Goal: Task Accomplishment & Management: Manage account settings

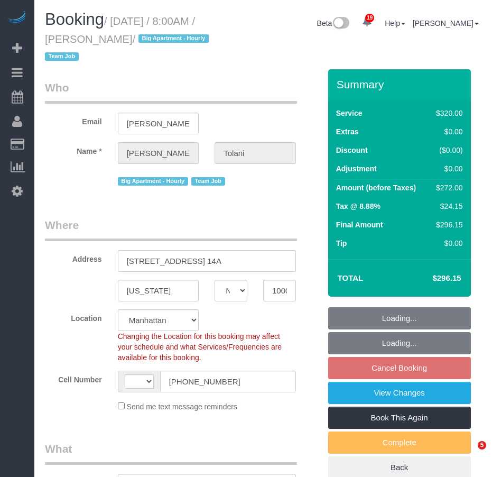
select select "NY"
select select "object:809"
select select "string:[GEOGRAPHIC_DATA]"
select select "string:stripe-pm_1RRkme4VGloSiKo77oW5TgaQ"
select select "2"
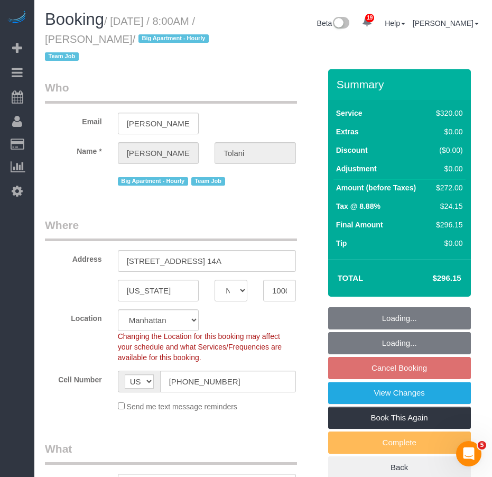
select select "number:56"
select select "number:79"
select select "number:15"
select select "number:6"
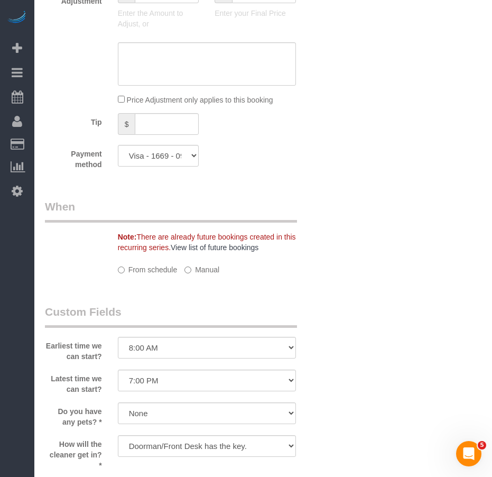
select select "spot1"
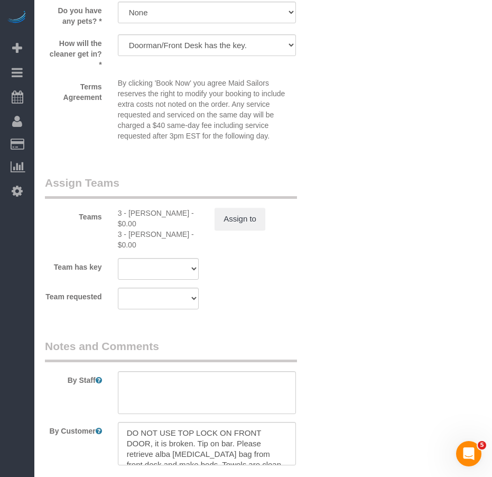
scroll to position [1163, 0]
click at [230, 216] on button "Assign to" at bounding box center [240, 218] width 51 height 22
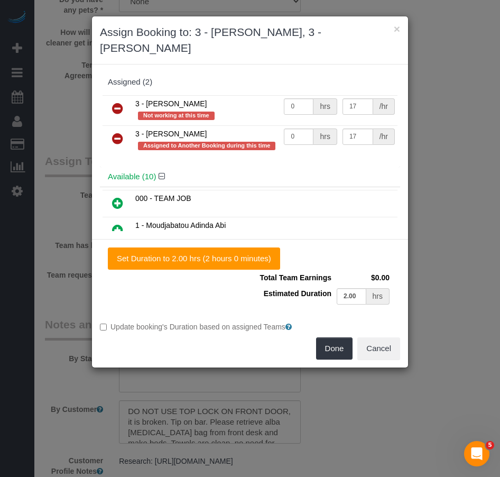
click at [116, 139] on icon at bounding box center [117, 138] width 11 height 13
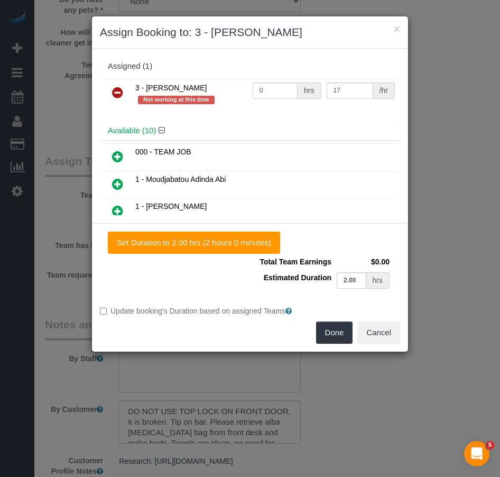
click at [117, 159] on icon at bounding box center [117, 156] width 11 height 13
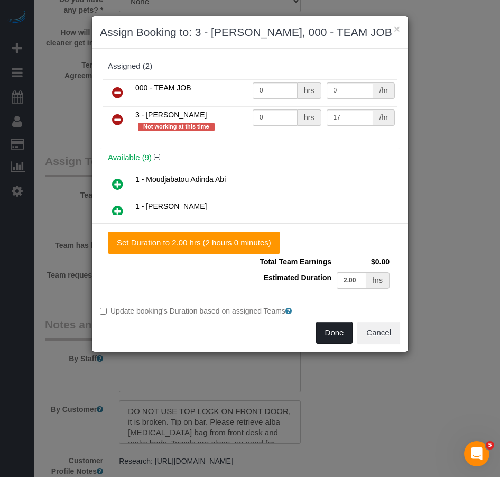
click at [329, 338] on button "Done" at bounding box center [334, 332] width 37 height 22
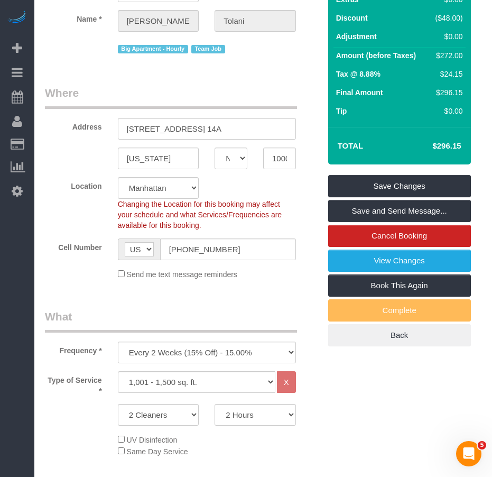
scroll to position [106, 0]
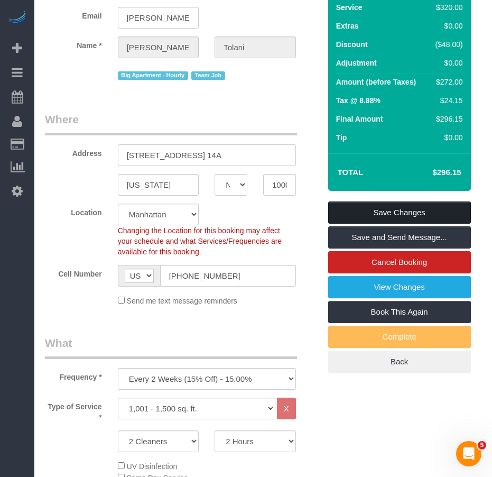
drag, startPoint x: 351, startPoint y: 209, endPoint x: 300, endPoint y: 209, distance: 51.3
click at [351, 209] on link "Save Changes" at bounding box center [399, 212] width 143 height 22
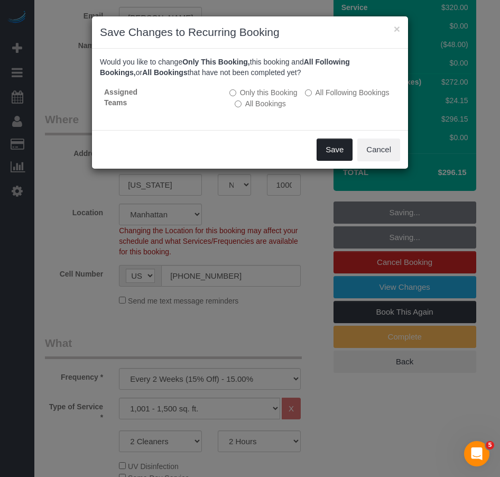
click at [330, 151] on button "Save" at bounding box center [335, 149] width 36 height 22
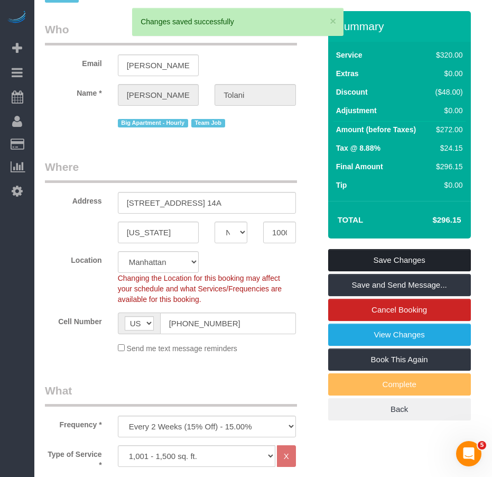
scroll to position [0, 0]
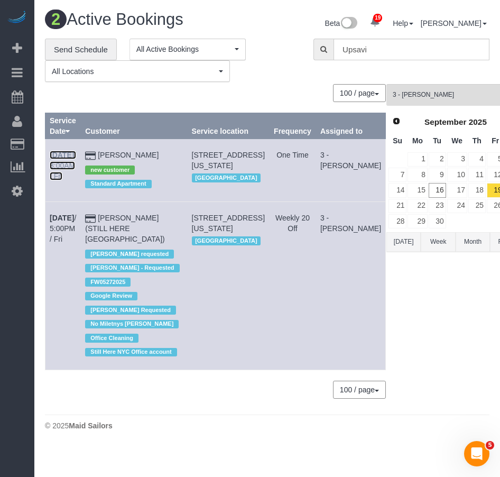
click at [60, 166] on link "Sep 19th / 8:00AM / Fri" at bounding box center [63, 166] width 26 height 30
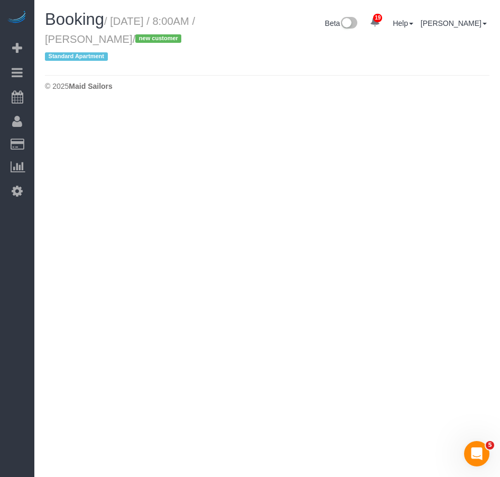
select select "NY"
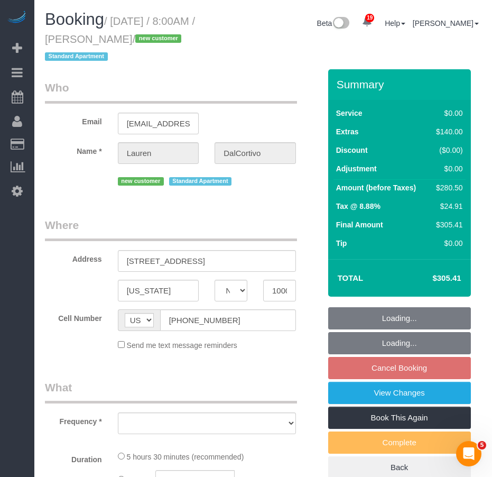
select select "object:4152"
select select "1"
select select "2"
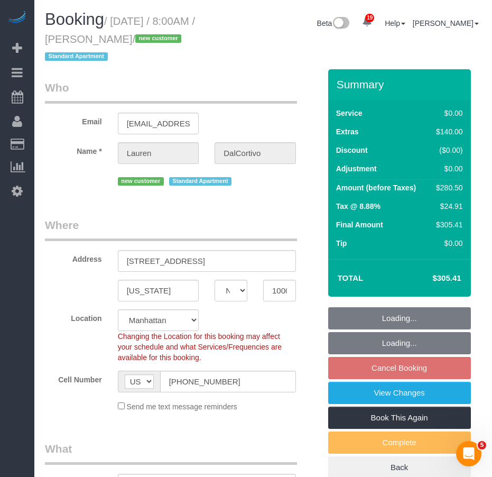
select select "string:stripe-pm_1S6wU84VGloSiKo7ZpRxZV6h"
select select "spot57"
select select "number:56"
select select "number:90"
select select "number:15"
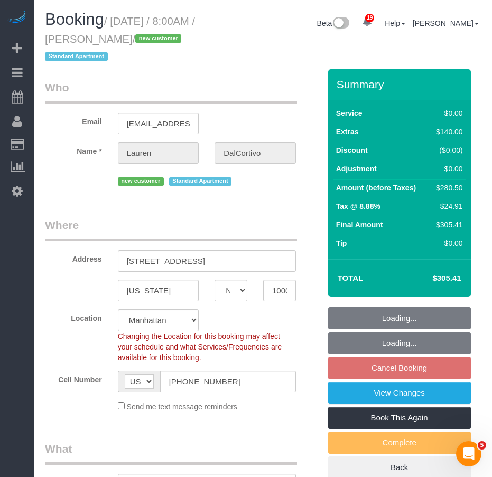
select select "number:5"
select select "object:4308"
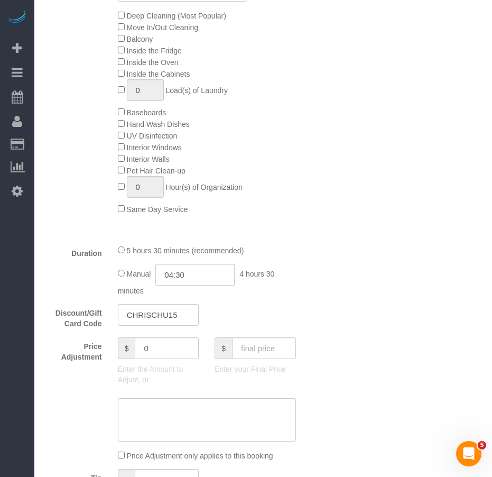
select select "1"
select select "2"
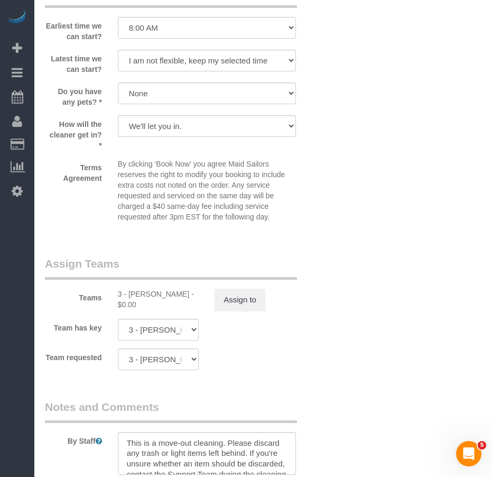
scroll to position [1269, 0]
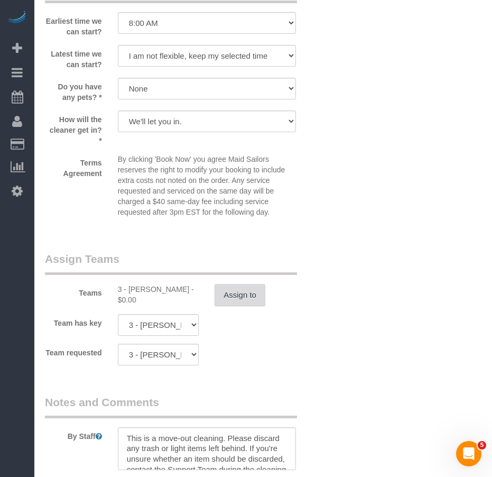
click at [248, 299] on button "Assign to" at bounding box center [240, 295] width 51 height 22
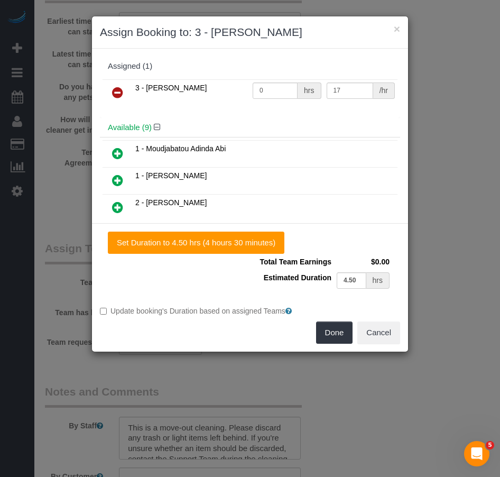
click at [118, 94] on icon at bounding box center [117, 92] width 11 height 13
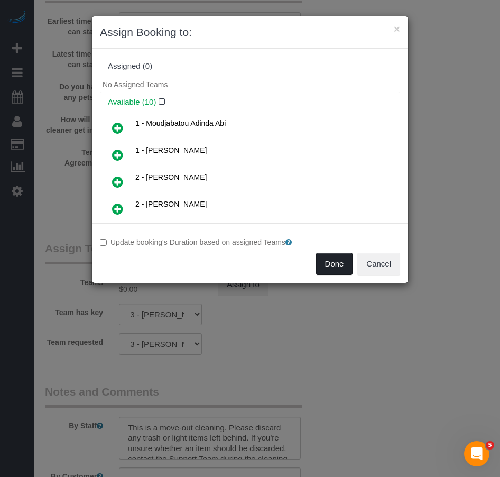
click at [331, 267] on button "Done" at bounding box center [334, 264] width 37 height 22
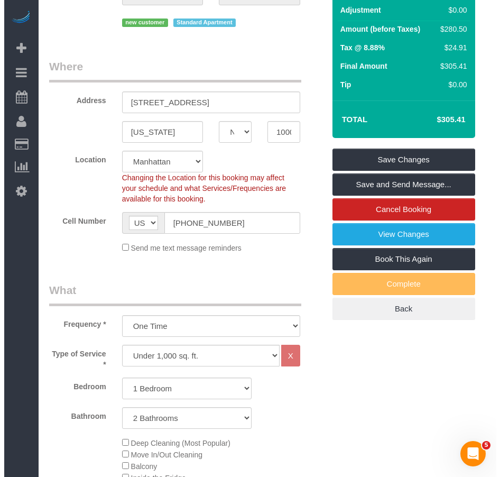
scroll to position [0, 0]
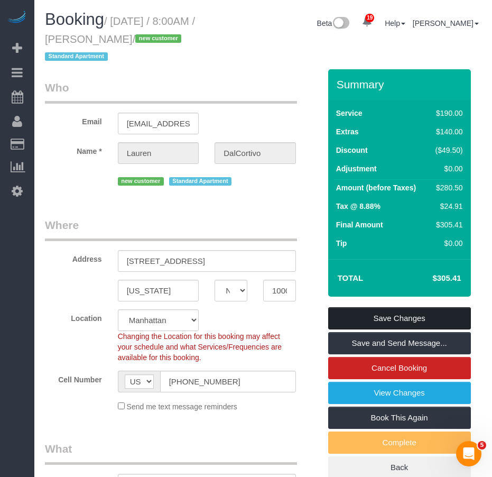
drag, startPoint x: 367, startPoint y: 319, endPoint x: 349, endPoint y: 313, distance: 19.4
click at [367, 319] on link "Save Changes" at bounding box center [399, 318] width 143 height 22
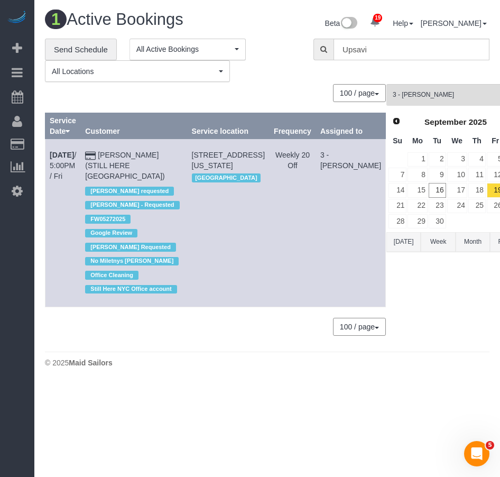
click at [228, 262] on td "167 Canal Street, 3rd Floor, New York, NY 10013 Manhattan" at bounding box center [228, 223] width 82 height 168
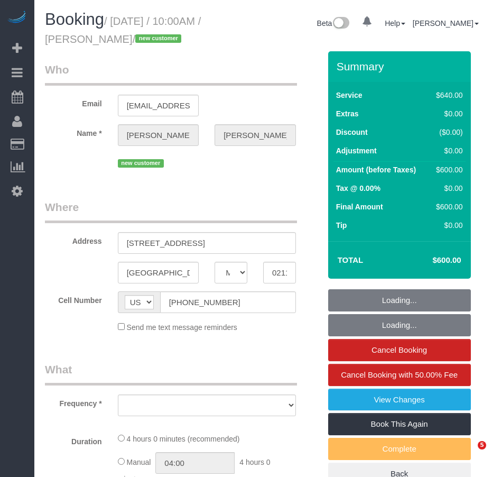
select select "MA"
select select "string:stripe-pm_1S6AvA4VGloSiKo7xSJDXScx"
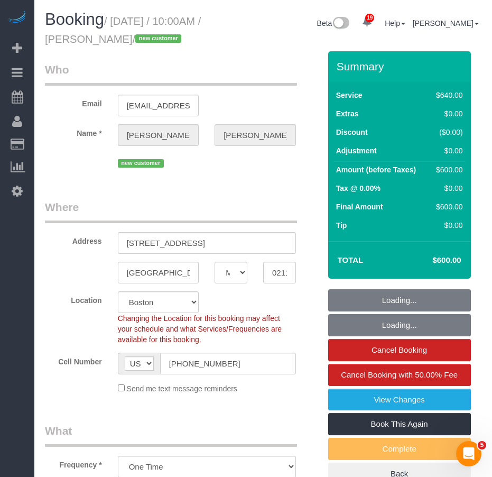
select select "object:806"
select select "spot1"
select select "2"
select select "240"
select select "number:58"
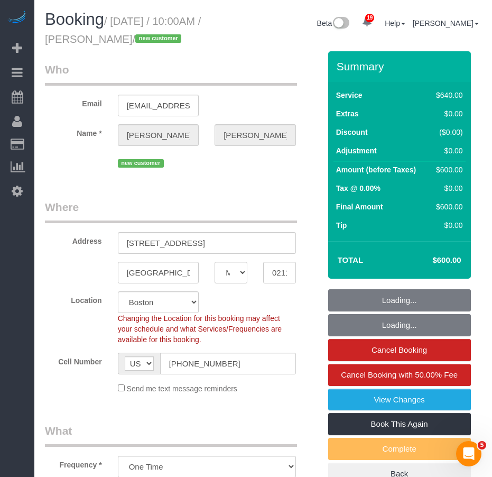
select select "number:70"
select select "number:15"
select select "number:5"
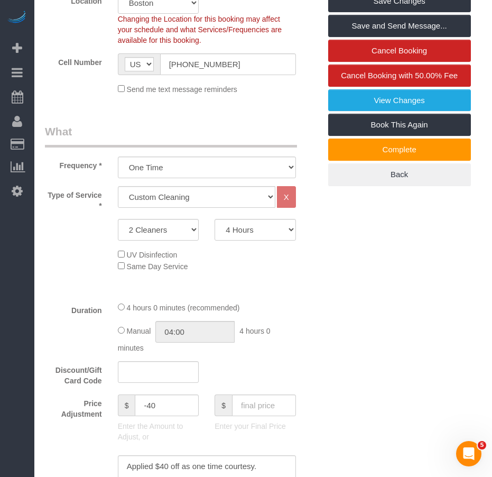
scroll to position [370, 0]
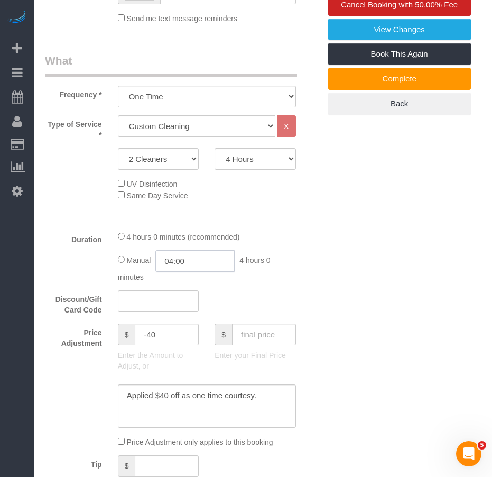
click at [200, 272] on input "04:00" at bounding box center [194, 261] width 79 height 22
type input "05:00"
click at [181, 339] on li "05:00" at bounding box center [183, 338] width 47 height 14
click at [305, 316] on div "Discount/Gift Card Code" at bounding box center [182, 302] width 291 height 25
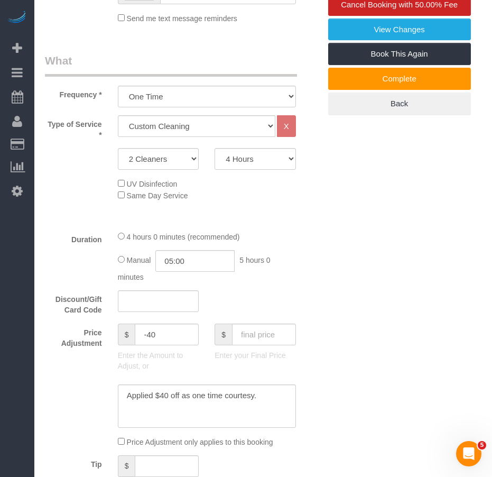
select select "spot35"
click at [193, 272] on input "05:00" at bounding box center [194, 261] width 79 height 22
type input "04:30"
click at [185, 297] on li "04:30" at bounding box center [183, 297] width 47 height 14
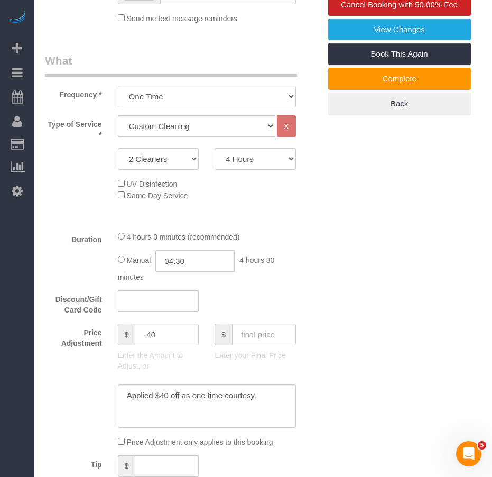
select select "spot69"
click at [197, 272] on input "04:30" at bounding box center [194, 261] width 79 height 22
click at [284, 310] on div "Discount/Gift Card Code" at bounding box center [182, 302] width 291 height 25
drag, startPoint x: 195, startPoint y: 280, endPoint x: 180, endPoint y: 279, distance: 14.8
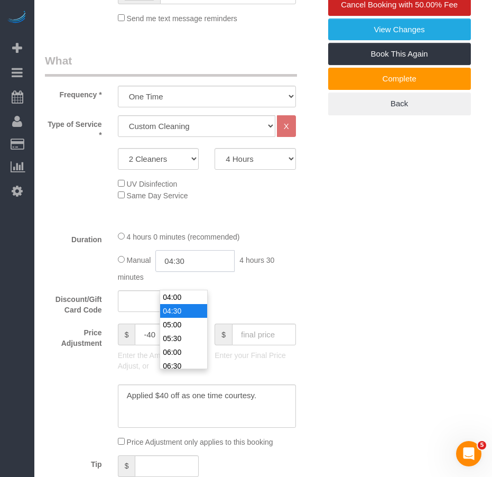
click at [180, 272] on input "04:30" at bounding box center [194, 261] width 79 height 22
type input "04:45"
select select "spot103"
select select "spot137"
type input "04:45"
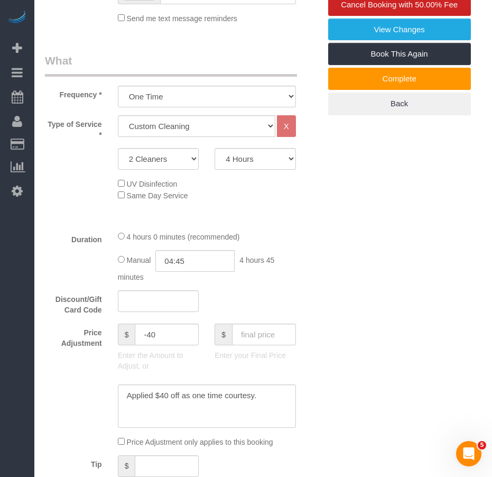
click at [283, 311] on div "Discount/Gift Card Code" at bounding box center [182, 302] width 291 height 25
click at [277, 315] on div "Discount/Gift Card Code" at bounding box center [182, 302] width 291 height 25
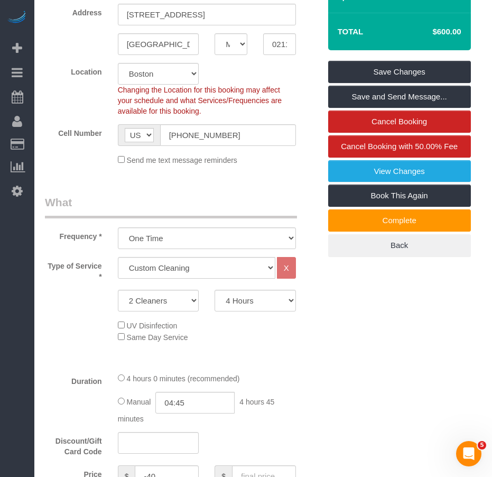
scroll to position [211, 0]
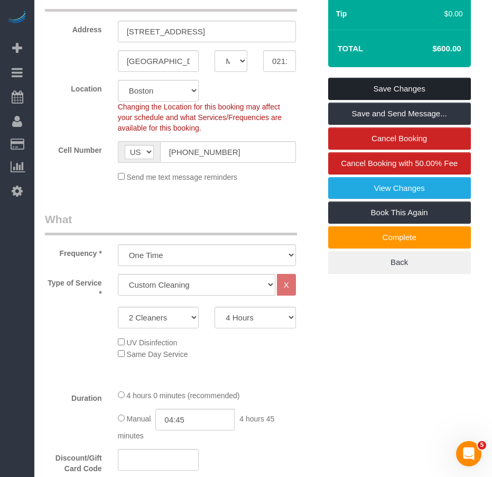
click at [359, 100] on link "Save Changes" at bounding box center [399, 89] width 143 height 22
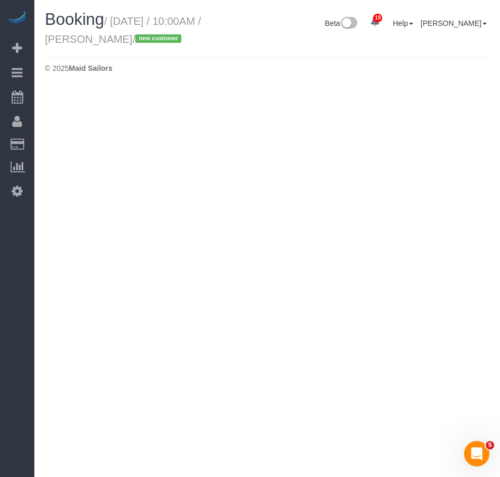
select select "MA"
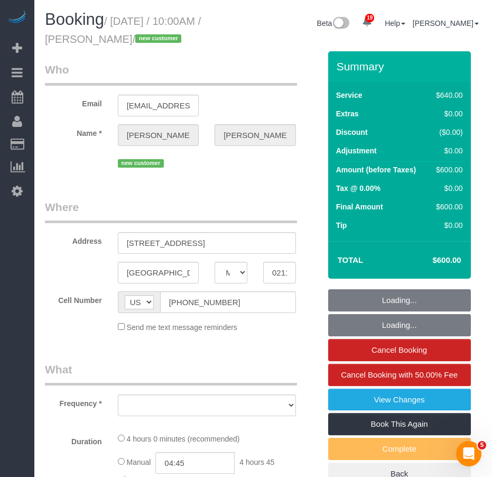
select select "spot171"
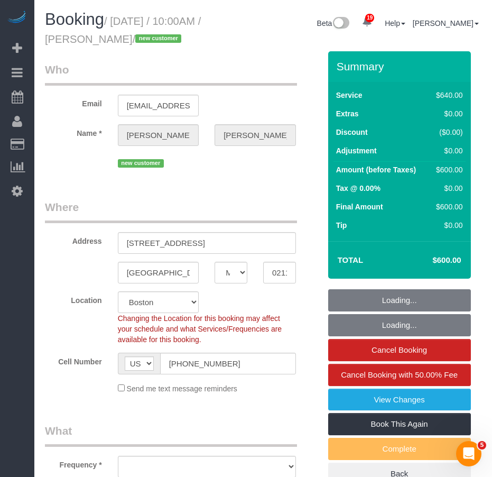
select select "2"
select select "240"
select select "object:2207"
select select
select select "string:stripe-pm_1S6AvA4VGloSiKo7xSJDXScx"
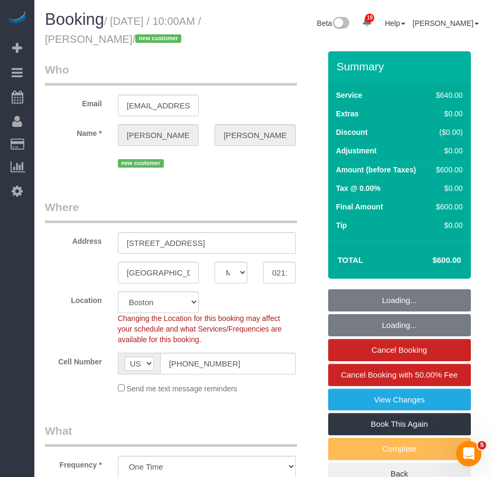
select select "number:58"
select select "number:70"
select select "number:15"
select select "number:5"
select select "spot205"
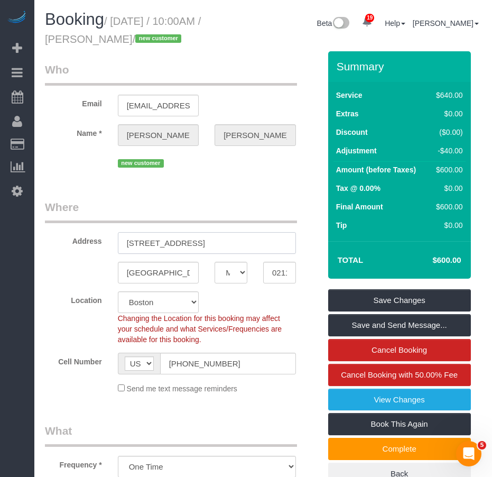
click at [192, 254] on input "255 Beacon Street Unit #53" at bounding box center [207, 243] width 178 height 22
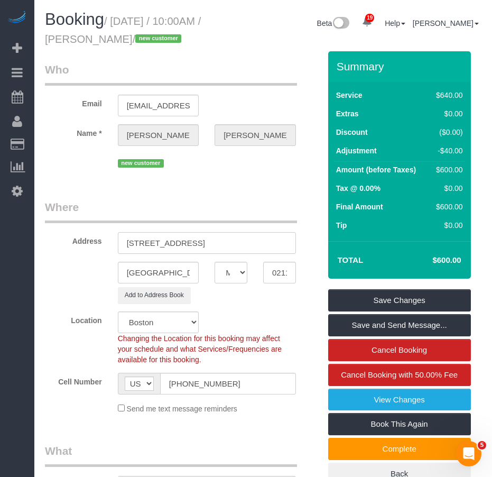
click at [217, 254] on input "255 Beacon Street, Unit #53" at bounding box center [207, 243] width 178 height 22
type input "255 Beacon Street, Apt. 53"
click at [67, 365] on div "Location Manhattan Austin Boston Bronx Brooklyn Charlotte Denver New Jersey Por…" at bounding box center [182, 337] width 291 height 53
click at [61, 283] on div "Boston AK AL AR AZ CA CO CT DC DE FL GA HI IA ID IL IN KS KY LA MA MD ME MI MN …" at bounding box center [182, 273] width 291 height 22
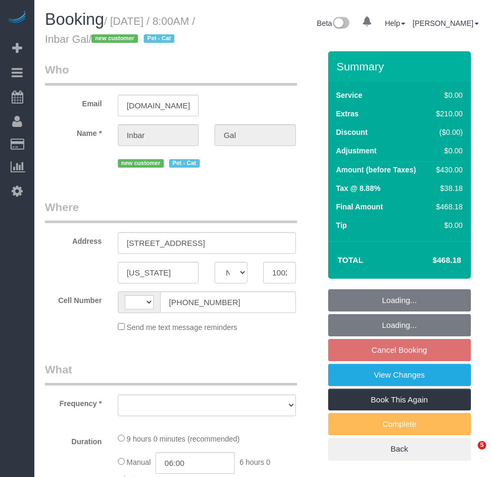
select select "NY"
select select "string:[GEOGRAPHIC_DATA]"
select select "string:stripe-pm_1S7bXH4VGloSiKo78CYEghu1"
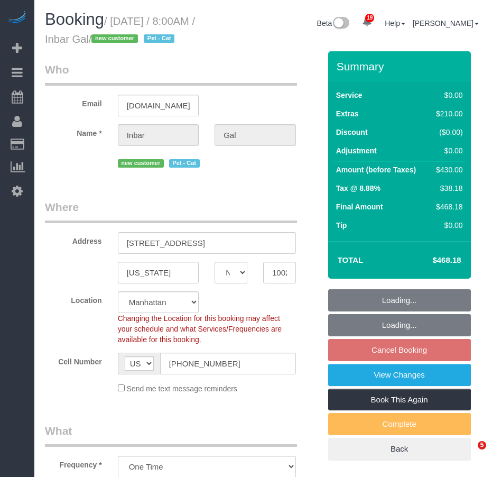
select select "object:900"
select select "number:89"
select select "number:90"
select select "number:14"
select select "number:7"
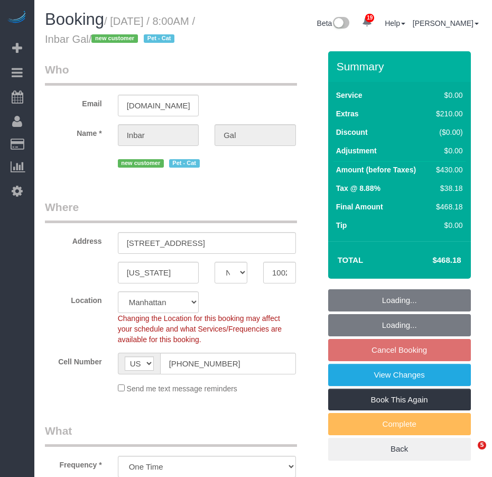
select select "object:1054"
select select "spot1"
select select "2"
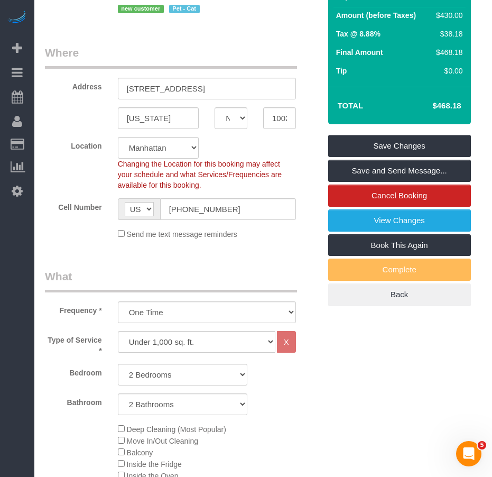
scroll to position [211, 0]
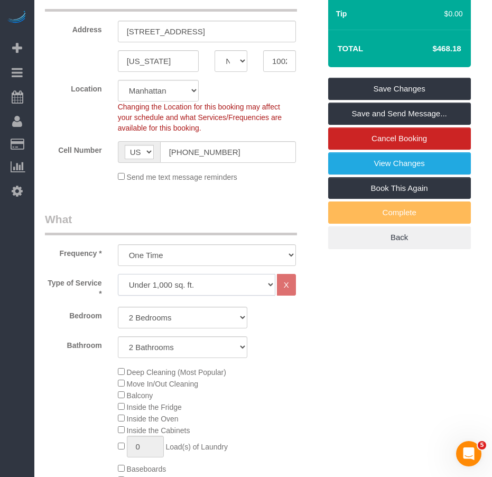
click at [250, 295] on select "Under 1,000 sq. ft. 1,001 - 1,500 sq. ft. 1,500+ sq. ft. Custom Cleaning Office…" at bounding box center [197, 285] width 158 height 22
click at [277, 392] on div "Deep Cleaning (Most Popular) Move In/Out Cleaning Balcony Inside the Fridge Ins…" at bounding box center [219, 468] width 218 height 205
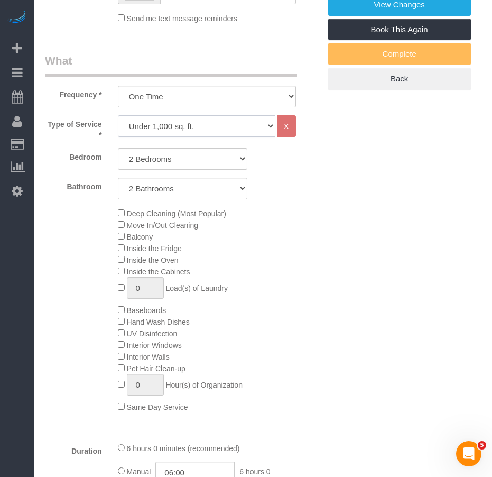
click at [188, 137] on select "Under 1,000 sq. ft. 1,001 - 1,500 sq. ft. 1,500+ sq. ft. Custom Cleaning Office…" at bounding box center [197, 126] width 158 height 22
select select "213"
click at [118, 133] on select "Under 1,000 sq. ft. 1,001 - 1,500 sq. ft. 1,500+ sq. ft. Custom Cleaning Office…" at bounding box center [197, 126] width 158 height 22
select select "1"
select select "120"
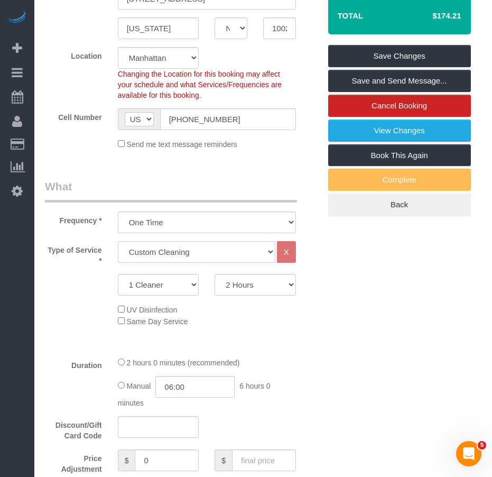
scroll to position [211, 0]
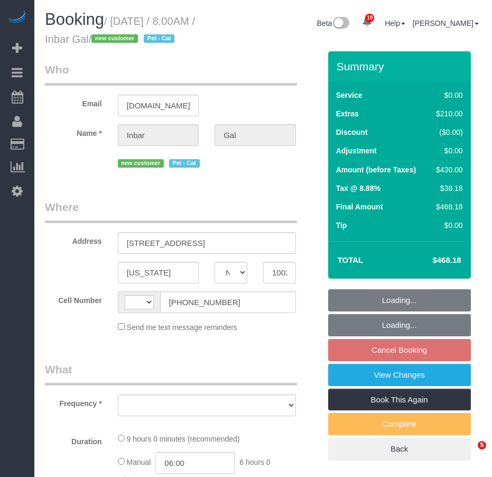
select select "NY"
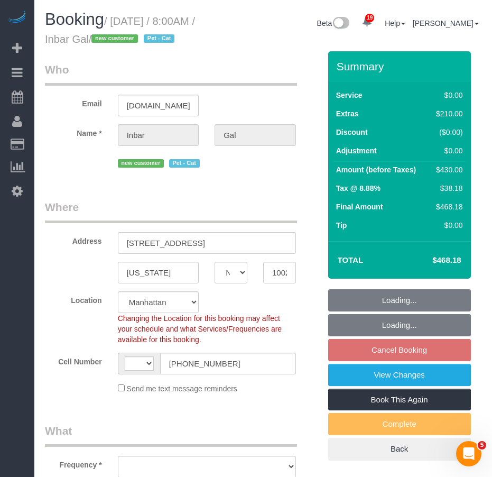
select select "string:[GEOGRAPHIC_DATA]"
select select "string:stripe-pm_1S7bXH4VGloSiKo78CYEghu1"
select select "object:2971"
select select "spot1"
select select "number:89"
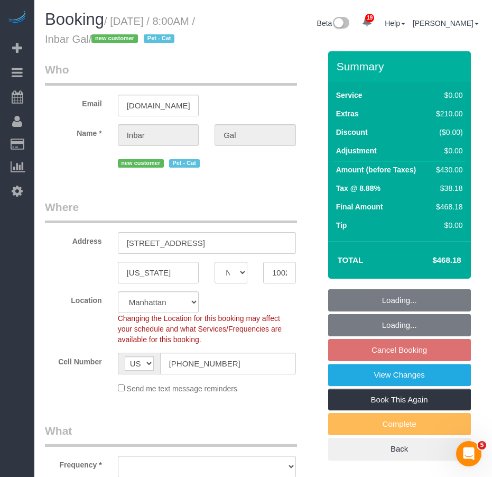
select select "number:90"
select select "number:14"
select select "number:7"
select select "2"
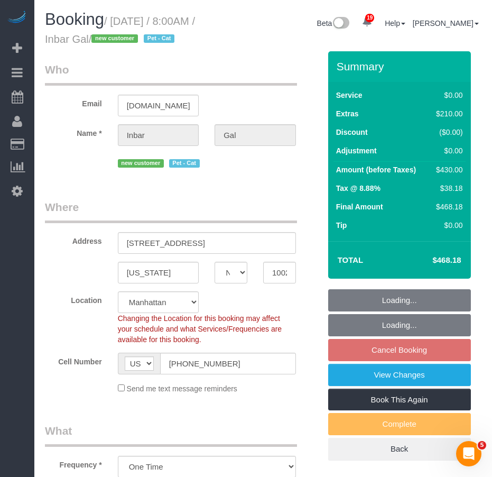
select select "object:3646"
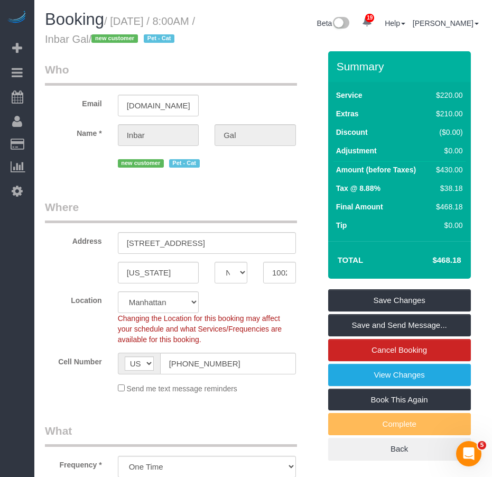
drag, startPoint x: 464, startPoint y: 279, endPoint x: 431, endPoint y: 279, distance: 33.3
click at [431, 273] on td "$468.18" at bounding box center [430, 260] width 69 height 26
copy h4 "$468.18"
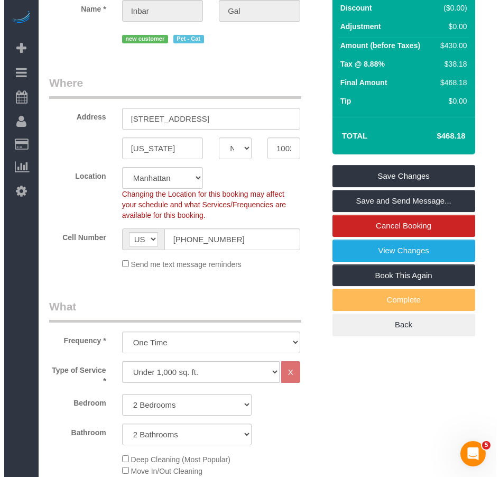
scroll to position [211, 0]
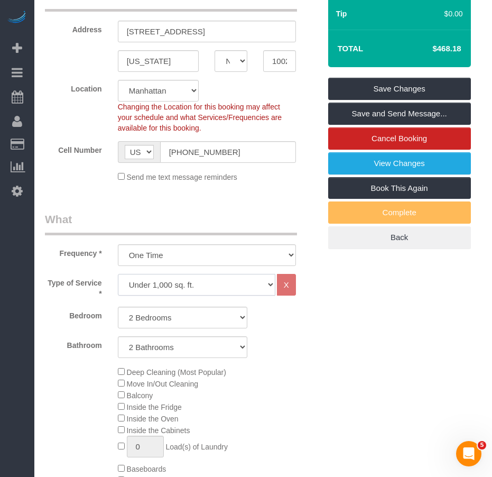
click at [200, 295] on select "Under 1,000 sq. ft. 1,001 - 1,500 sq. ft. 1,500+ sq. ft. Custom Cleaning Office…" at bounding box center [197, 285] width 158 height 22
select select "213"
click at [118, 292] on select "Under 1,000 sq. ft. 1,001 - 1,500 sq. ft. 1,500+ sq. ft. Custom Cleaning Office…" at bounding box center [197, 285] width 158 height 22
select select "1"
select select "120"
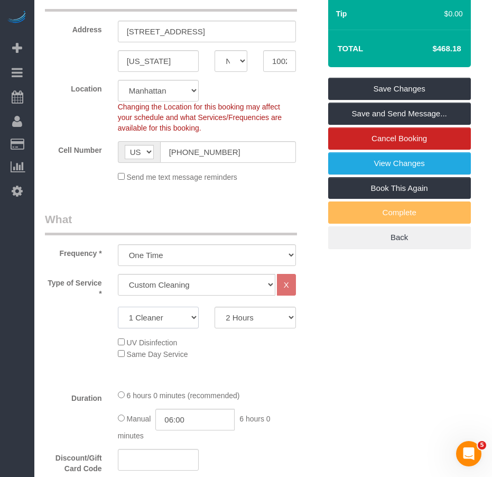
click at [189, 328] on select "1 Cleaner 2 Cleaners 3 Cleaners 4 Cleaners 5 Cleaners" at bounding box center [158, 318] width 81 height 22
select select "2"
click at [118, 325] on select "1 Cleaner 2 Cleaners 3 Cleaners 4 Cleaners 5 Cleaners" at bounding box center [158, 318] width 81 height 22
click at [249, 328] on select "2 Hours 2.5 Hours 3 Hours 3.5 Hours 4 Hours 4.5 Hours 5 Hours 5.5 Hours 6 Hours…" at bounding box center [255, 318] width 81 height 22
select select "180"
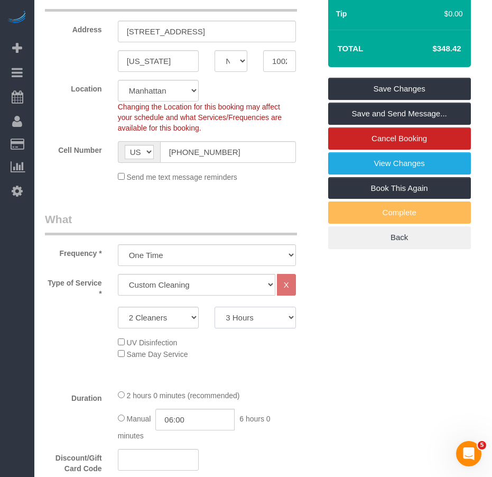
click at [215, 325] on select "2 Hours 2.5 Hours 3 Hours 3.5 Hours 4 Hours 4.5 Hours 5 Hours 5.5 Hours 6 Hours…" at bounding box center [255, 318] width 81 height 22
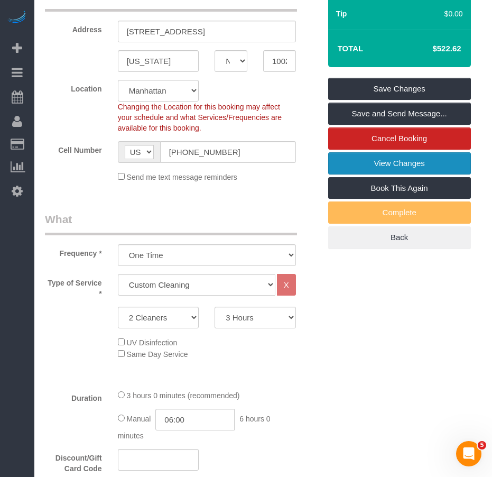
click at [343, 174] on link "View Changes" at bounding box center [399, 163] width 143 height 22
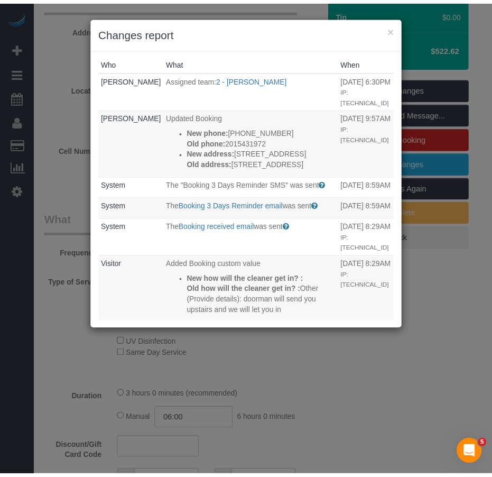
scroll to position [0, 0]
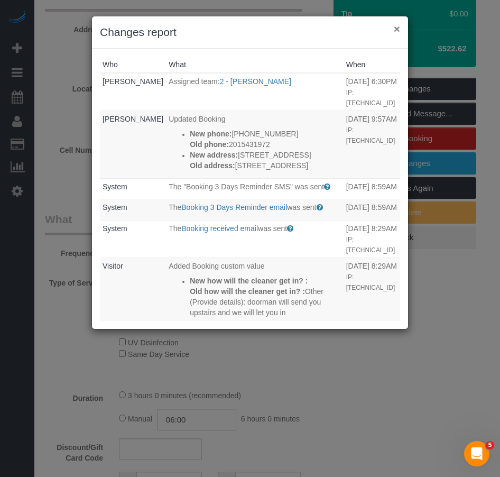
click at [395, 29] on button "×" at bounding box center [397, 28] width 6 height 11
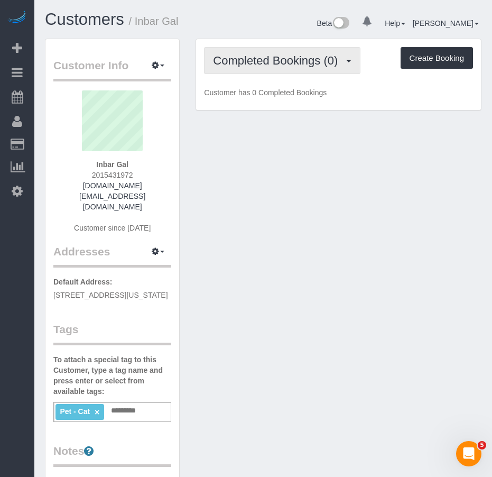
click at [255, 67] on button "Completed Bookings (0)" at bounding box center [282, 60] width 156 height 27
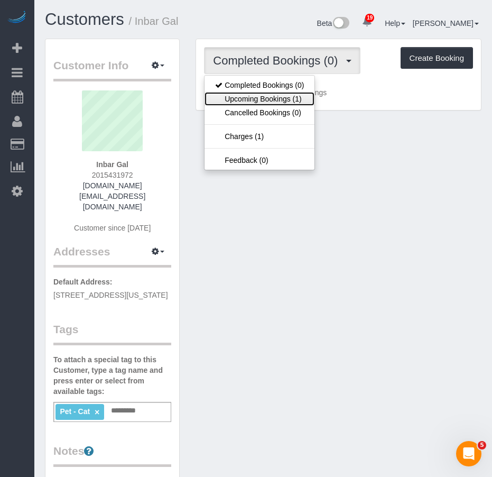
click at [251, 98] on link "Upcoming Bookings (1)" at bounding box center [260, 99] width 110 height 14
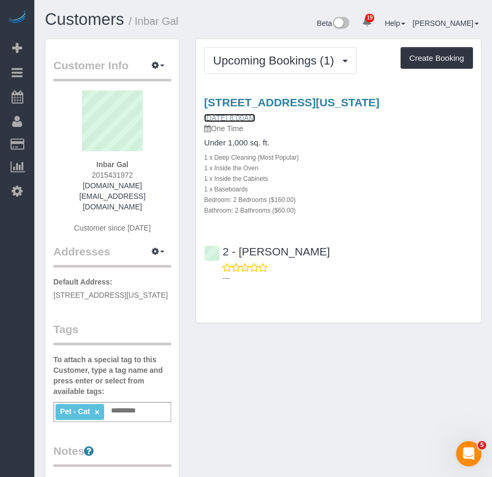
click at [235, 117] on link "[DATE] 8:00AM" at bounding box center [229, 118] width 51 height 8
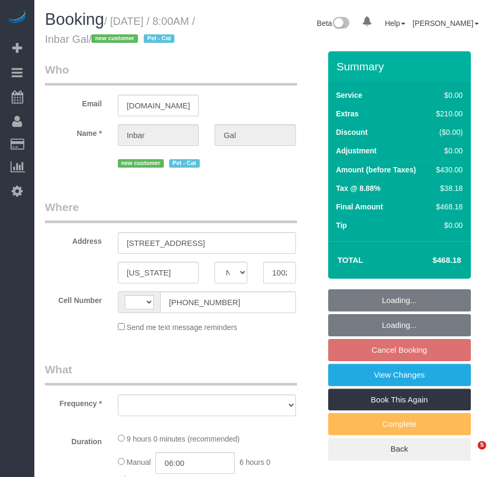
select select "NY"
select select "string:stripe-pm_1S7bXH4VGloSiKo78CYEghu1"
select select "number:89"
select select "number:90"
select select "number:14"
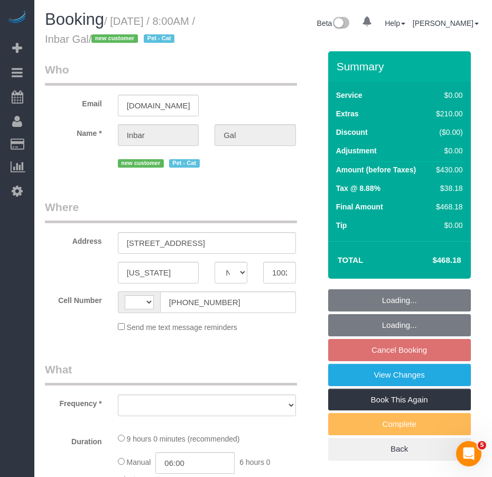
select select "number:7"
select select "string:[GEOGRAPHIC_DATA]"
select select "object:947"
select select "spot1"
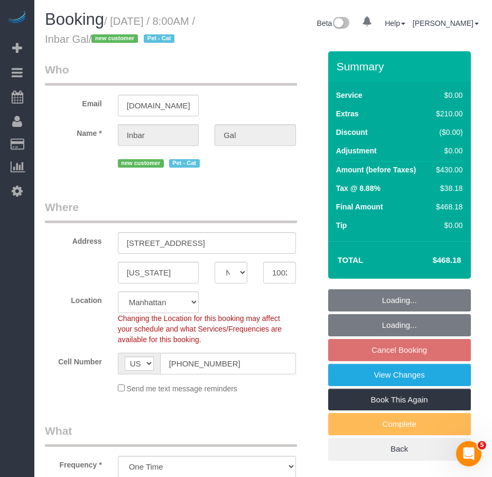
select select "2"
select select "object:1477"
select select "2"
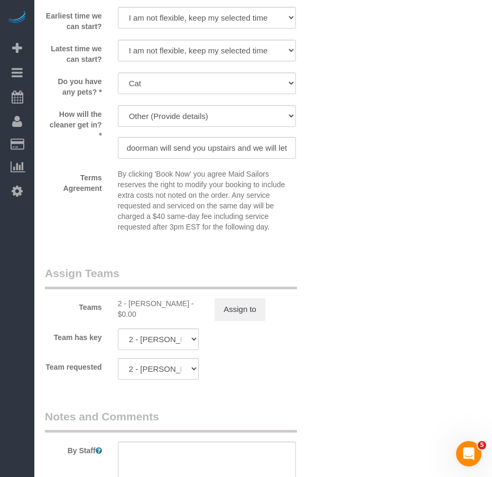
scroll to position [1269, 0]
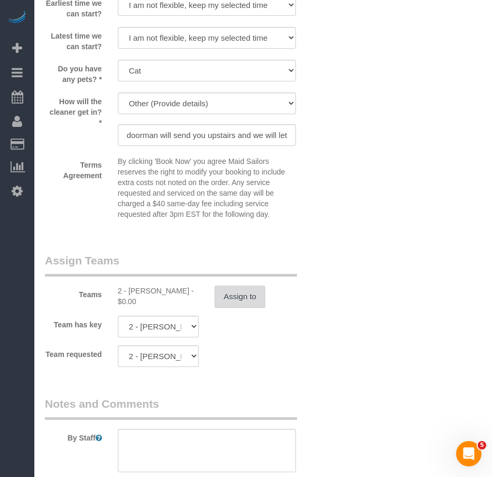
click at [234, 308] on button "Assign to" at bounding box center [240, 296] width 51 height 22
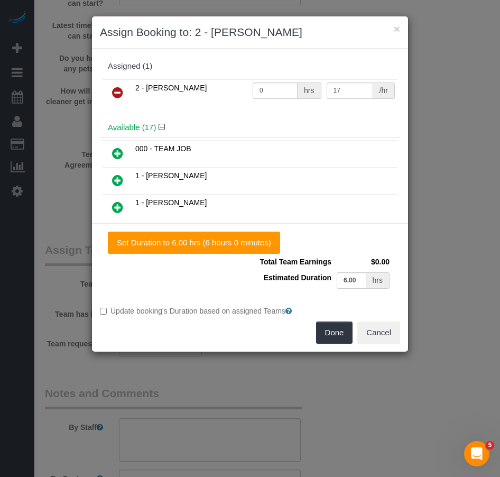
click at [118, 95] on icon at bounding box center [117, 92] width 11 height 13
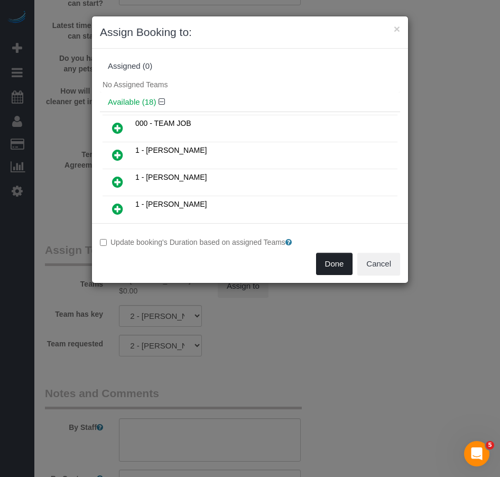
drag, startPoint x: 330, startPoint y: 263, endPoint x: 285, endPoint y: 272, distance: 45.8
click at [328, 263] on button "Done" at bounding box center [334, 264] width 37 height 22
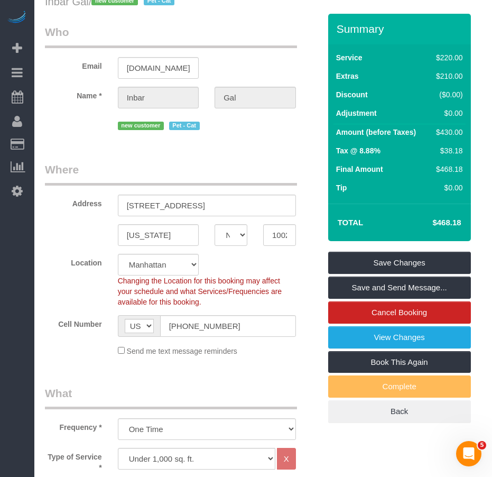
scroll to position [0, 0]
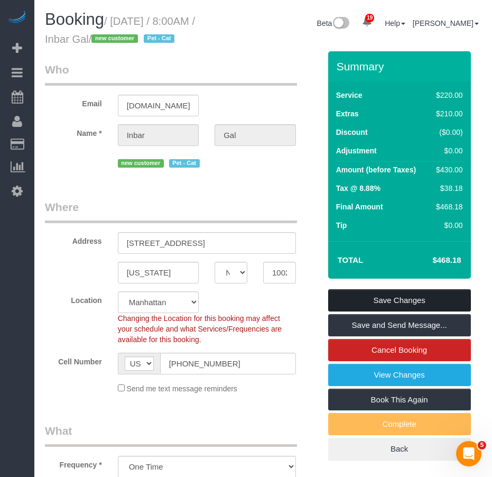
drag, startPoint x: 352, startPoint y: 315, endPoint x: 233, endPoint y: 306, distance: 119.3
click at [351, 311] on link "Save Changes" at bounding box center [399, 300] width 143 height 22
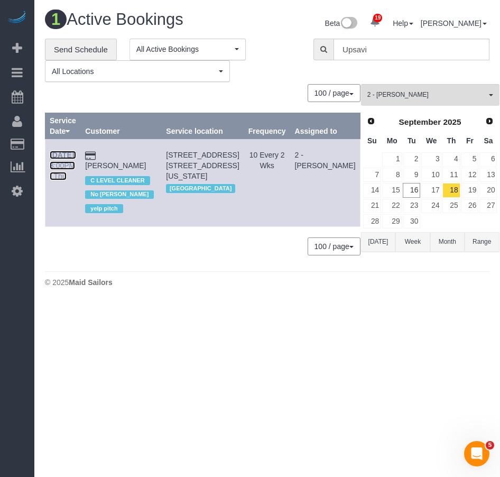
drag, startPoint x: 67, startPoint y: 163, endPoint x: 74, endPoint y: 156, distance: 10.1
click at [67, 163] on link "Sep 18th / 3:00PM / Thu" at bounding box center [63, 166] width 26 height 30
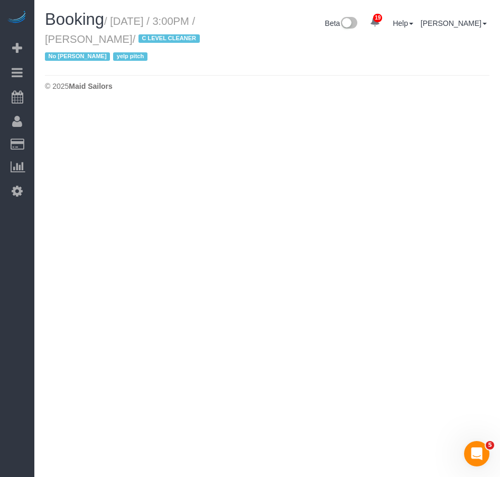
select select "NY"
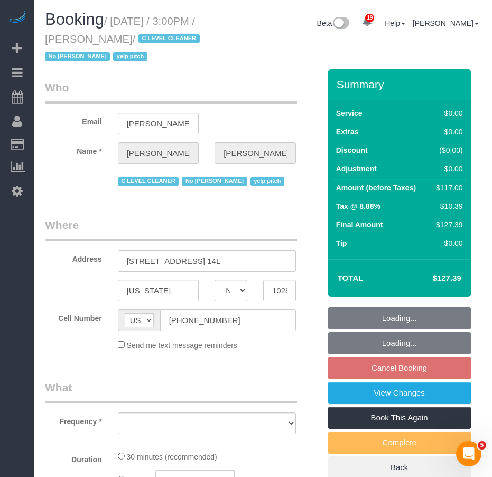
select select "object:3977"
select select "string:stripe-pm_1KsUWe4VGloSiKo7se352iAz"
select select "number:89"
select select "number:90"
select select "number:15"
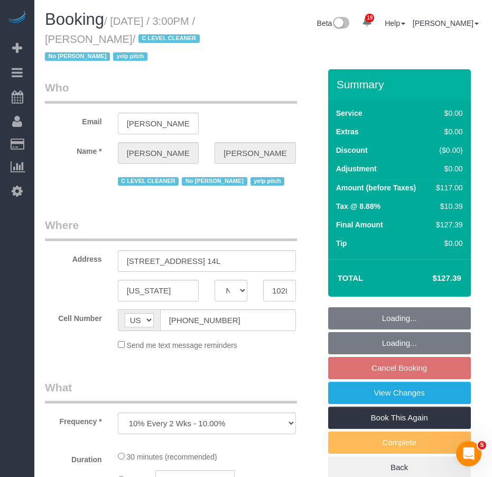
select select "number:6"
select select "number:21"
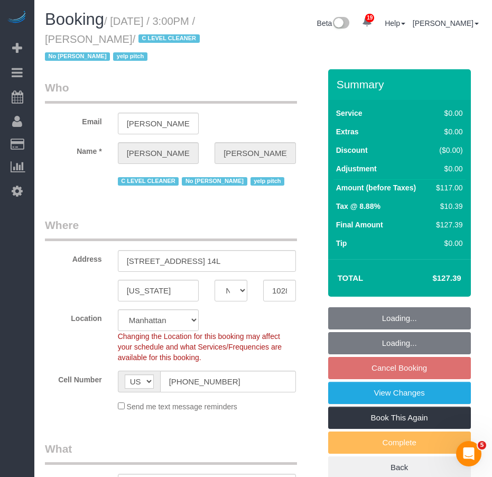
select select "spot64"
select select "object:4742"
select select "spot120"
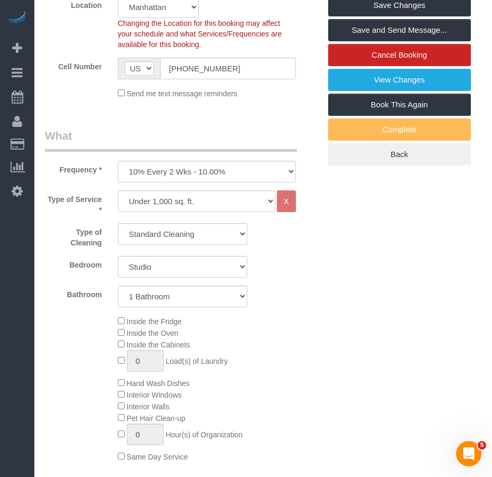
scroll to position [317, 0]
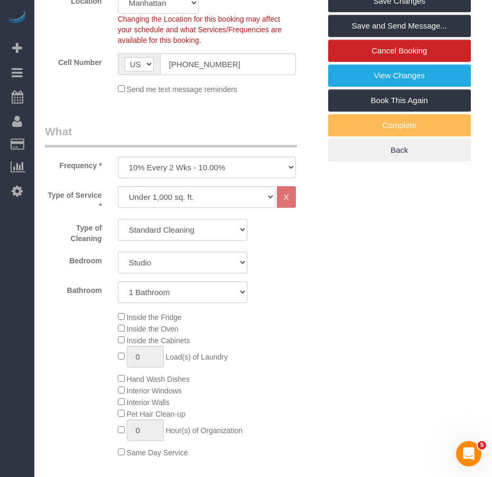
click at [188, 228] on select "Standard Cleaning Deep Cleaning Move In/Out Cleaning" at bounding box center [182, 230] width 129 height 22
click at [290, 317] on div "Inside the Fridge Inside the Oven Inside the Cabinets 0 Load(s) of Laundry Hand…" at bounding box center [219, 384] width 218 height 147
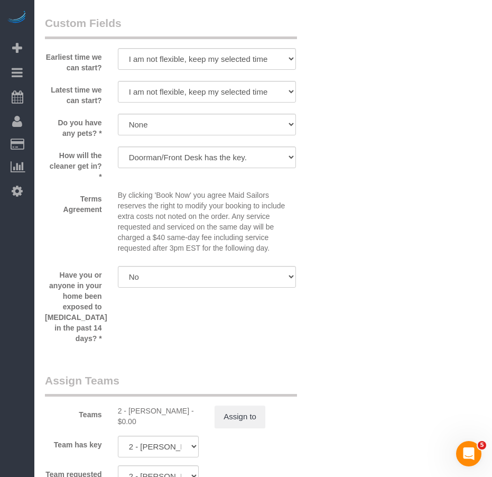
scroll to position [1269, 0]
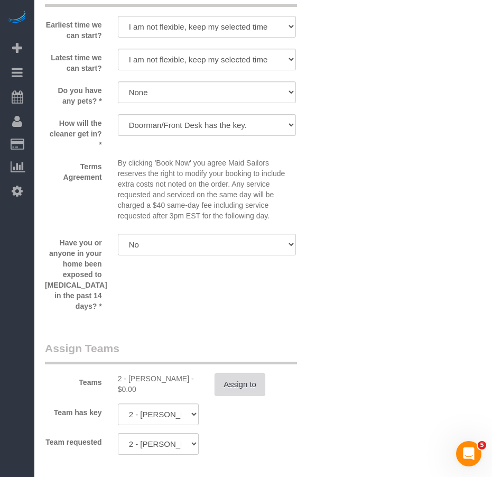
click at [224, 373] on button "Assign to" at bounding box center [240, 384] width 51 height 22
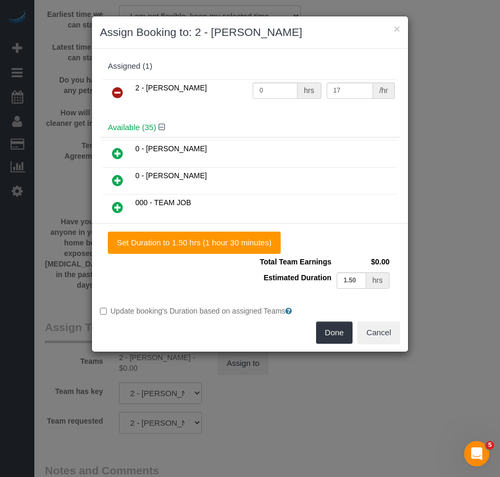
drag, startPoint x: 115, startPoint y: 92, endPoint x: 119, endPoint y: 99, distance: 7.3
click at [115, 92] on icon at bounding box center [117, 92] width 11 height 13
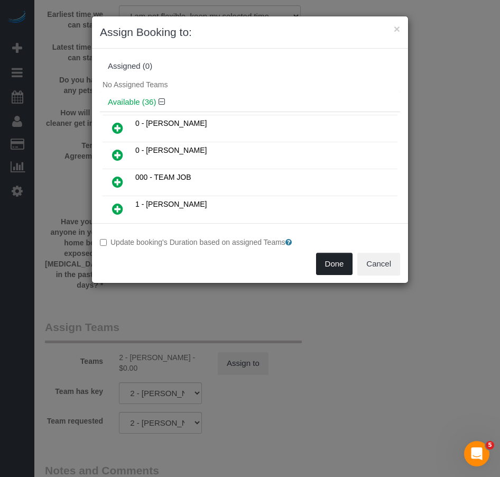
click at [332, 265] on button "Done" at bounding box center [334, 264] width 37 height 22
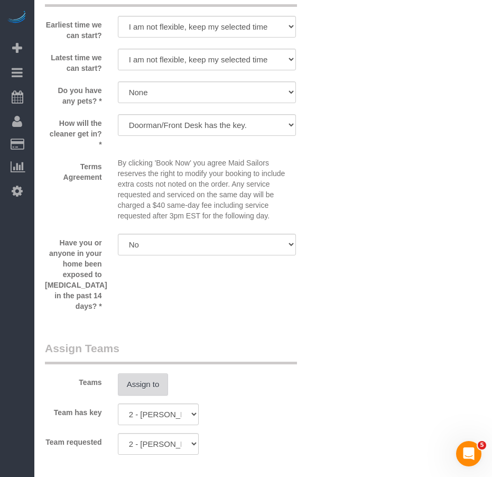
click at [138, 373] on button "Assign to" at bounding box center [143, 384] width 51 height 22
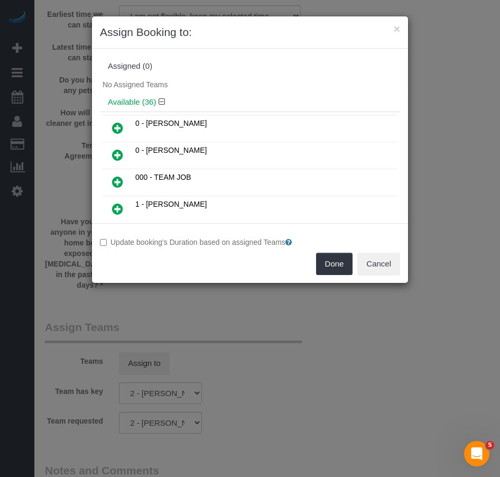
scroll to position [717, 0]
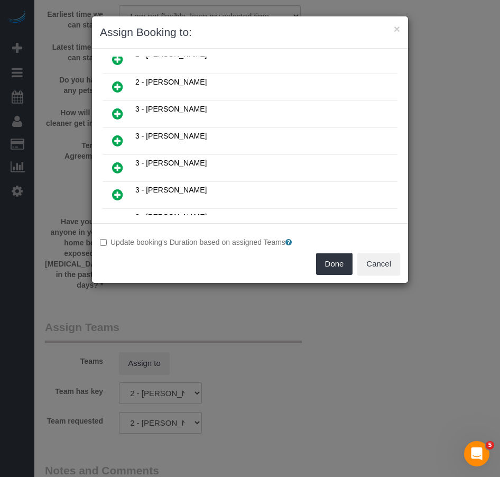
click at [119, 141] on icon at bounding box center [117, 140] width 11 height 13
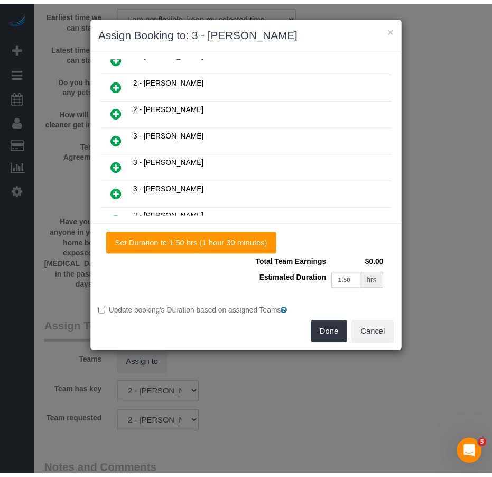
scroll to position [743, 0]
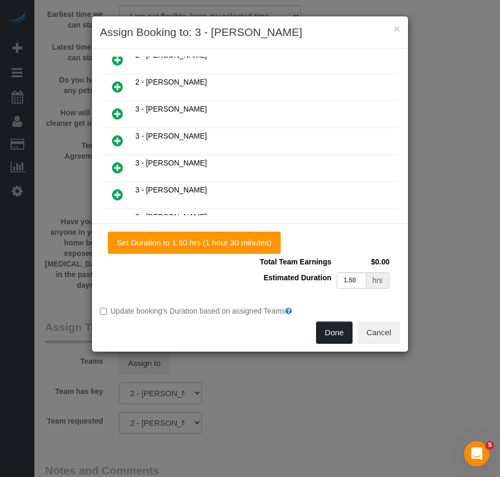
click at [328, 336] on button "Done" at bounding box center [334, 332] width 37 height 22
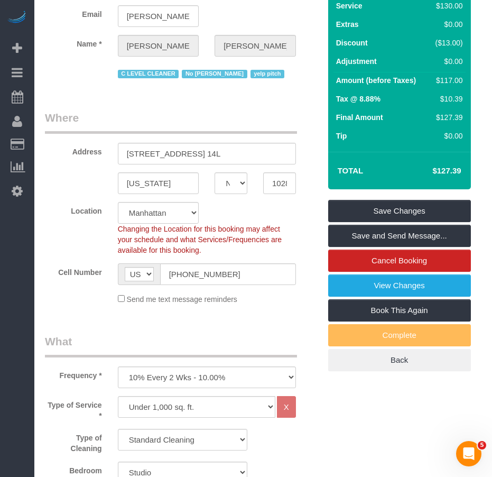
scroll to position [106, 0]
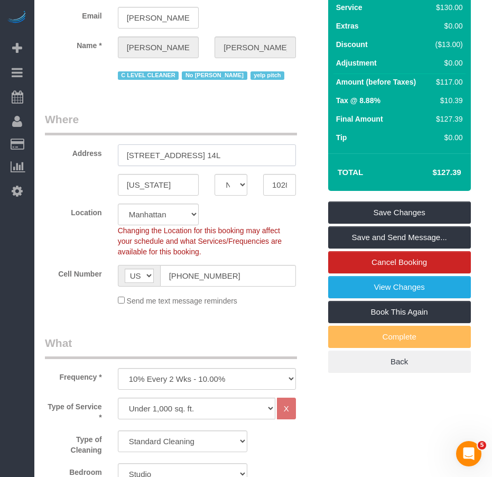
click at [193, 155] on input "300 North End Ave, Apt. 14L" at bounding box center [207, 155] width 178 height 22
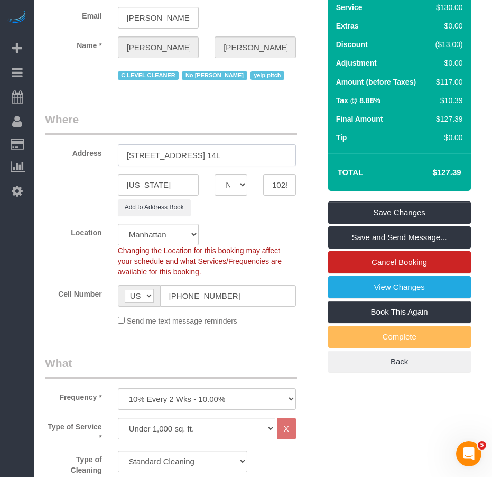
drag, startPoint x: 228, startPoint y: 154, endPoint x: 235, endPoint y: 158, distance: 7.6
click at [227, 155] on input "300 North End Avenue, Apt. 14L" at bounding box center [207, 155] width 178 height 22
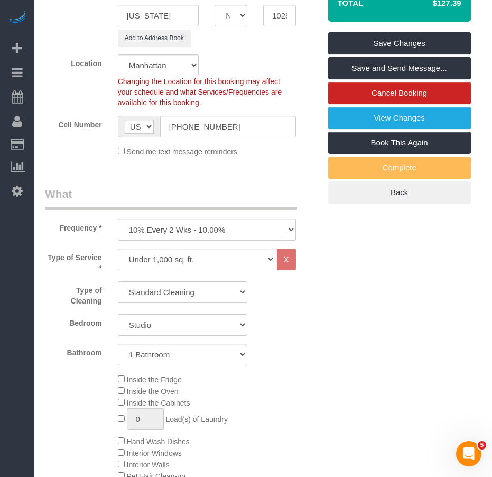
scroll to position [159, 0]
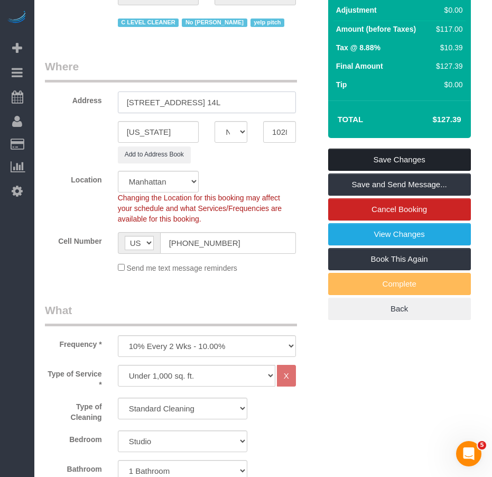
type input "300 North End Avenue, Apt. 14L"
click at [351, 159] on link "Save Changes" at bounding box center [399, 160] width 143 height 22
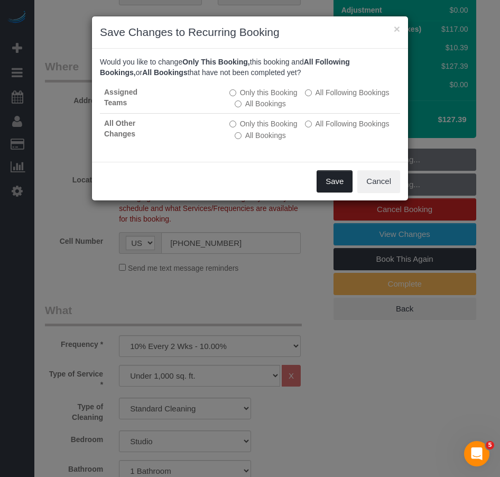
drag, startPoint x: 331, startPoint y: 184, endPoint x: 269, endPoint y: 208, distance: 66.8
click at [331, 183] on button "Save" at bounding box center [335, 181] width 36 height 22
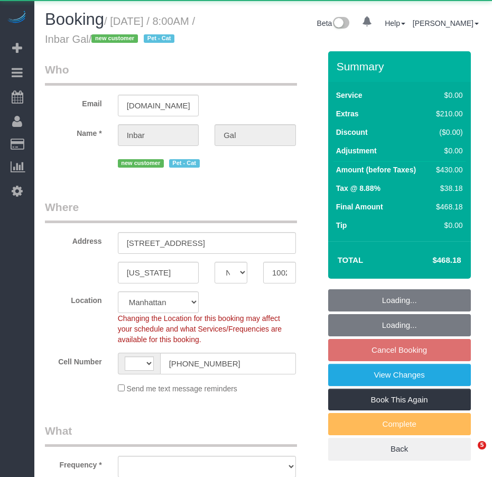
select select "NY"
select select "string:[GEOGRAPHIC_DATA]"
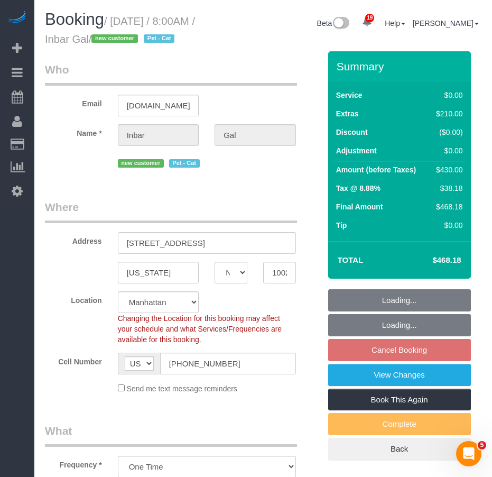
select select "object:795"
select select "string:stripe-pm_1S7bXH4VGloSiKo78CYEghu1"
select select "2"
select select "number:89"
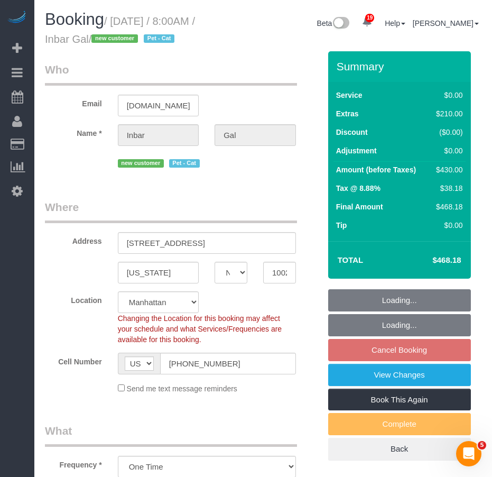
select select "number:90"
select select "number:14"
select select "number:7"
select select "spot1"
select select "2"
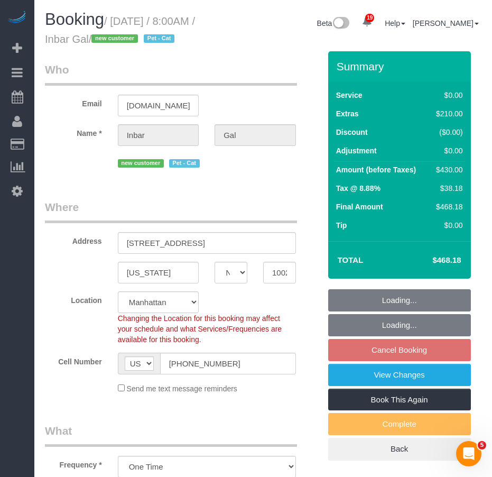
select select "2"
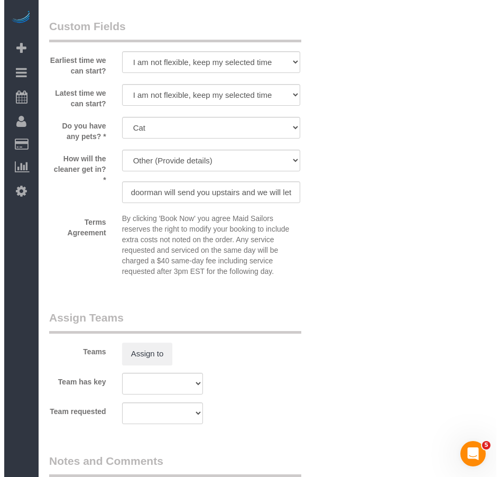
scroll to position [1269, 0]
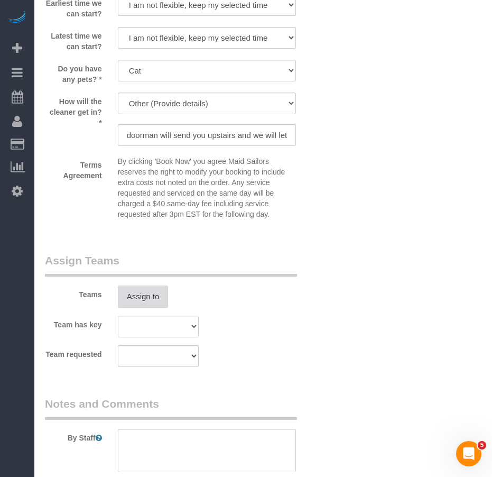
click at [146, 308] on button "Assign to" at bounding box center [143, 296] width 51 height 22
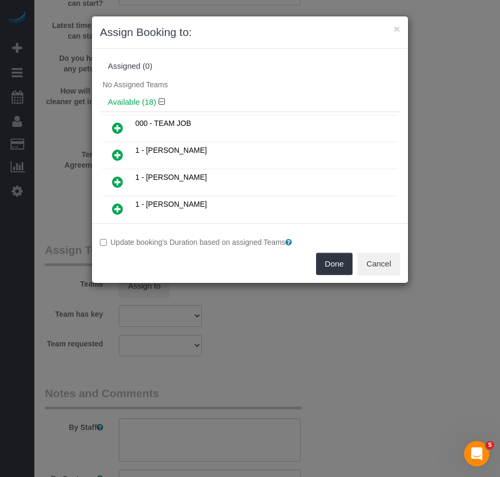
scroll to position [285, 0]
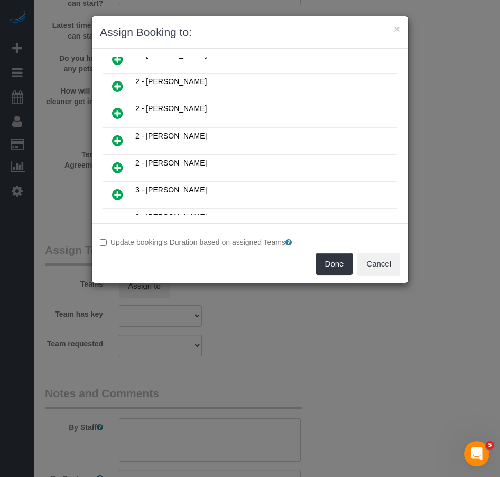
click at [117, 137] on icon at bounding box center [117, 140] width 11 height 13
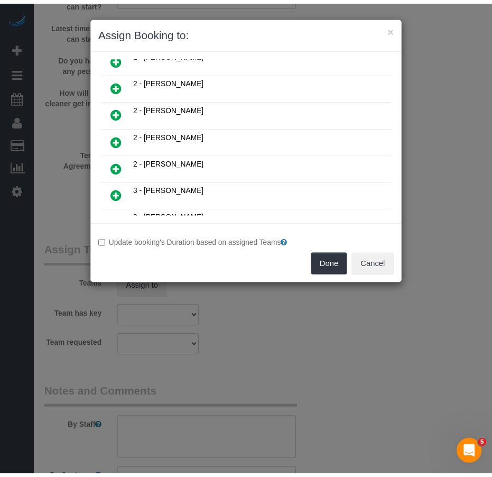
scroll to position [310, 0]
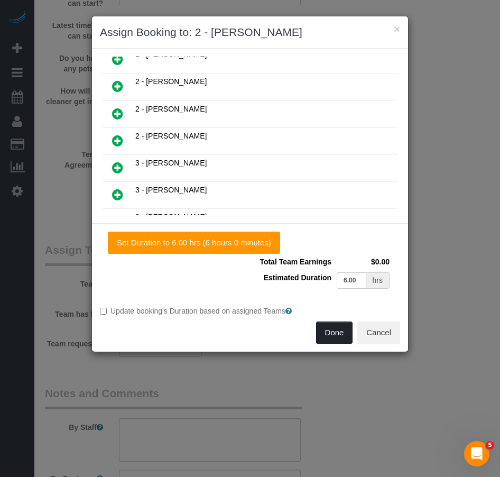
click at [335, 336] on button "Done" at bounding box center [334, 332] width 37 height 22
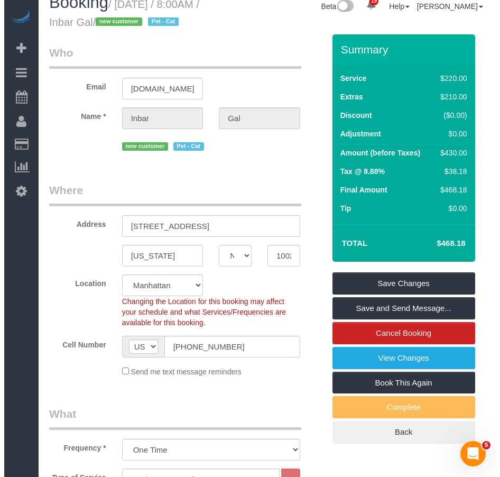
scroll to position [0, 0]
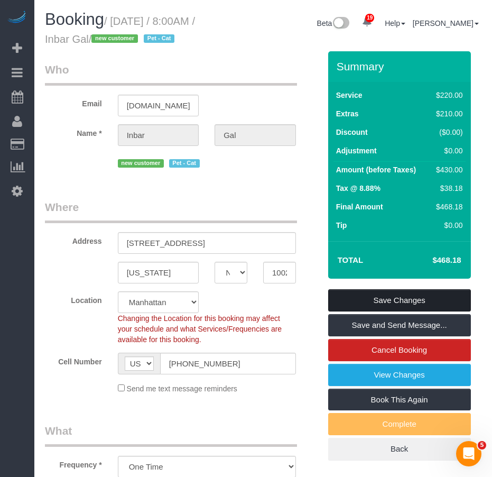
click at [360, 311] on link "Save Changes" at bounding box center [399, 300] width 143 height 22
